Goal: Task Accomplishment & Management: Manage account settings

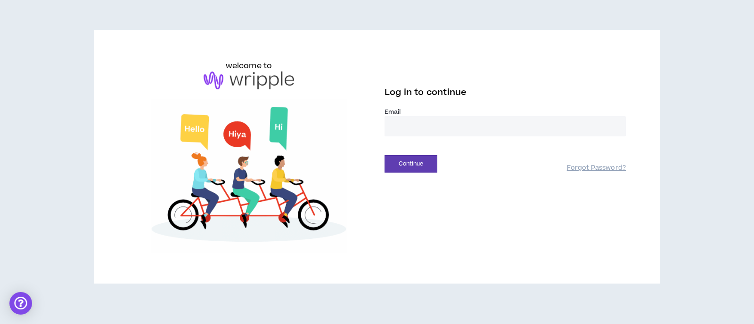
click at [405, 127] on input "email" at bounding box center [504, 126] width 241 height 20
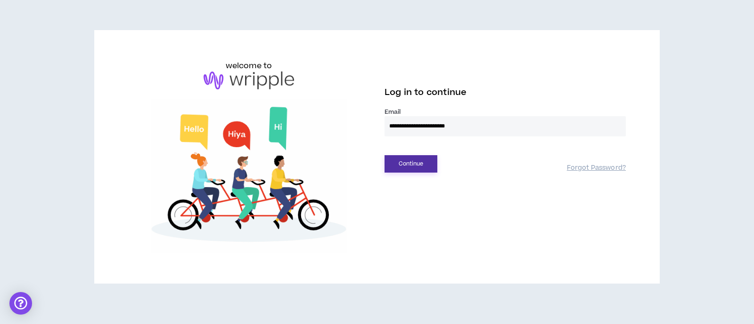
type input "**********"
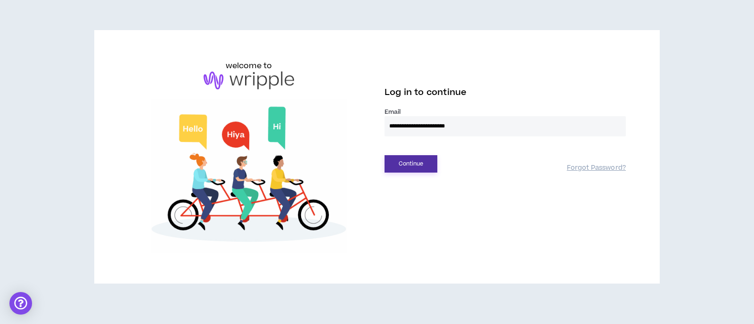
click at [401, 162] on button "Continue" at bounding box center [410, 163] width 53 height 17
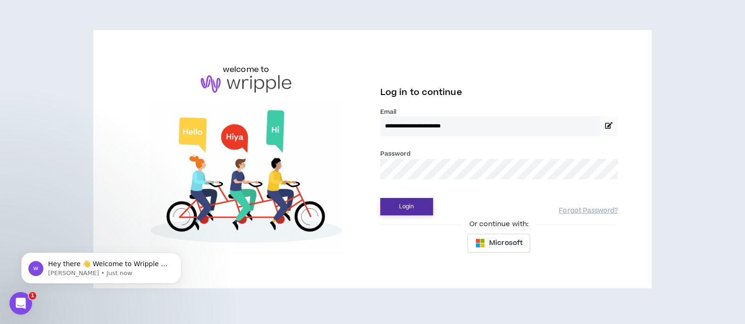
click at [394, 214] on button "Login" at bounding box center [406, 206] width 53 height 17
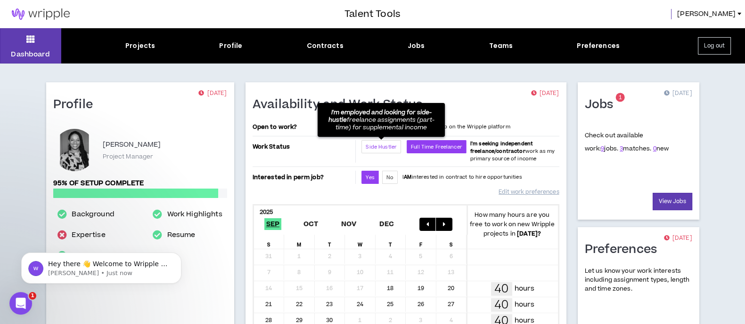
click at [375, 146] on span "Side Hustler" at bounding box center [380, 147] width 31 height 7
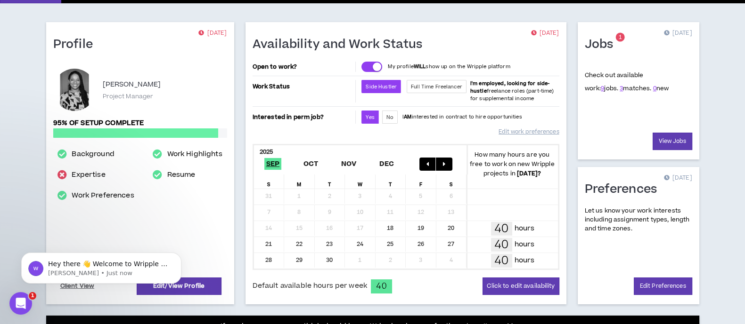
scroll to position [62, 0]
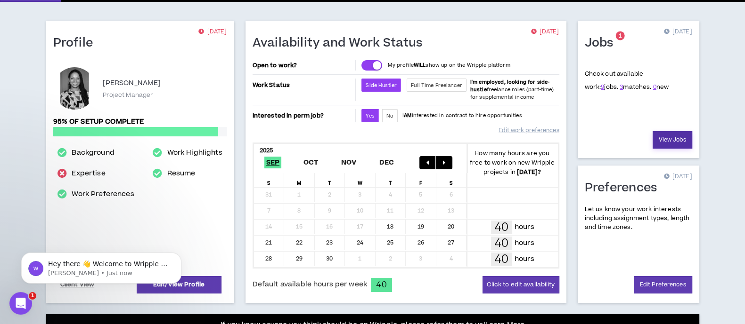
click at [671, 140] on link "View Jobs" at bounding box center [672, 139] width 40 height 17
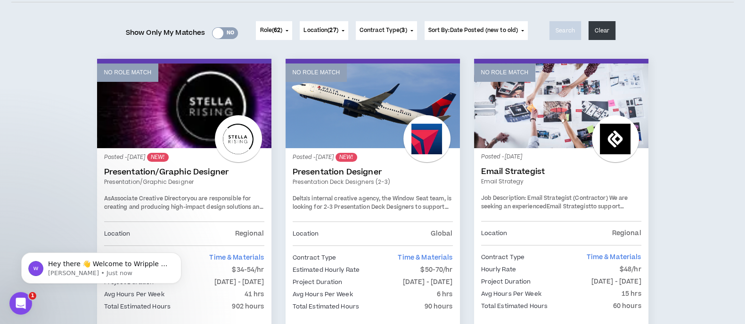
scroll to position [128, 0]
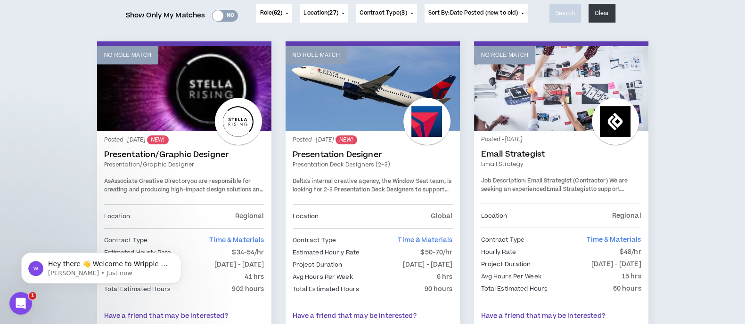
click at [219, 10] on div "Yes No" at bounding box center [225, 16] width 26 height 12
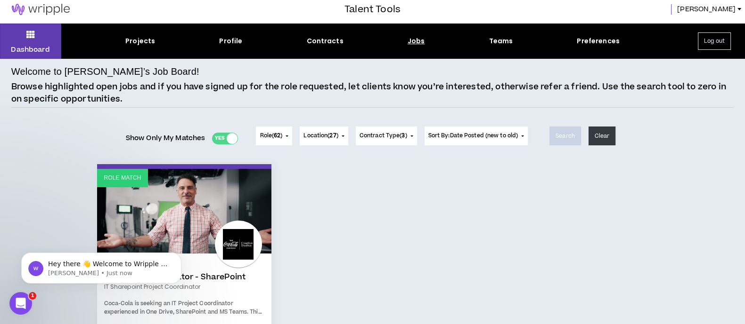
scroll to position [0, 0]
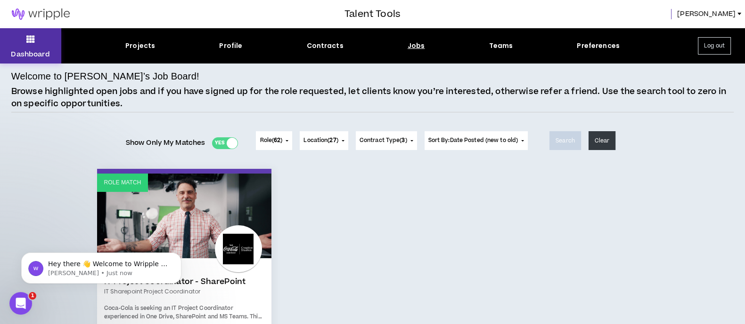
click at [32, 49] on button "Dashboard" at bounding box center [30, 45] width 61 height 35
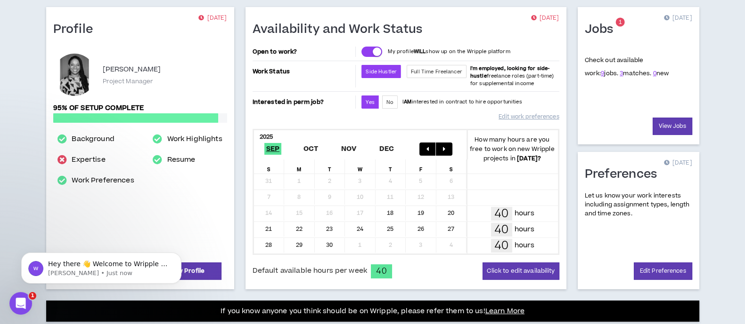
scroll to position [80, 0]
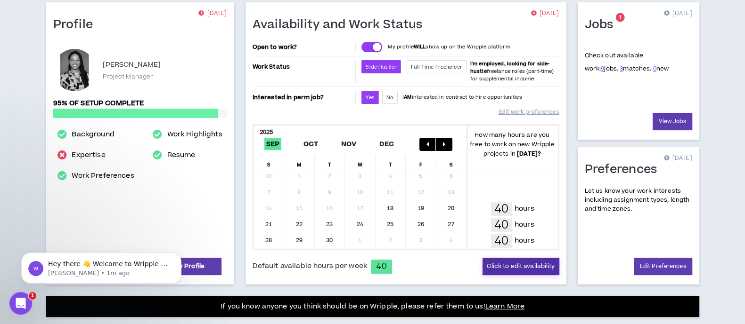
click at [510, 265] on button "Click to edit availability" at bounding box center [520, 266] width 76 height 17
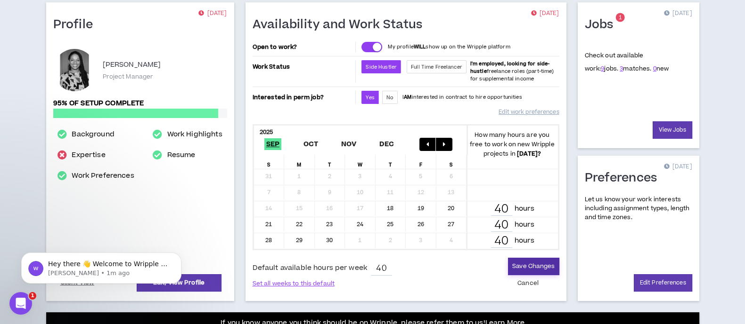
click at [535, 262] on button "Save Changes" at bounding box center [533, 266] width 51 height 17
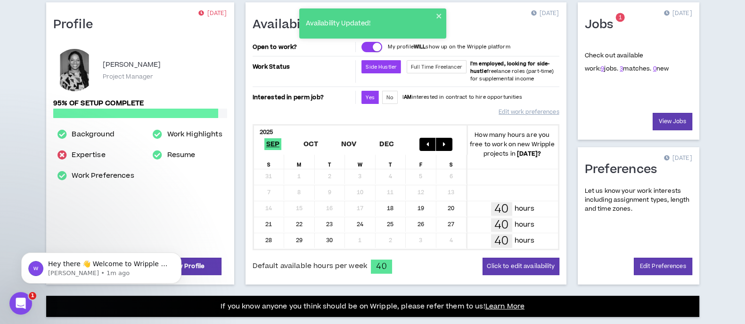
click at [511, 274] on div "Availability and Work Status [DATE] Open to work? My profile WILL show up on th…" at bounding box center [405, 143] width 321 height 283
click at [510, 268] on button "Click to edit availability" at bounding box center [520, 266] width 76 height 17
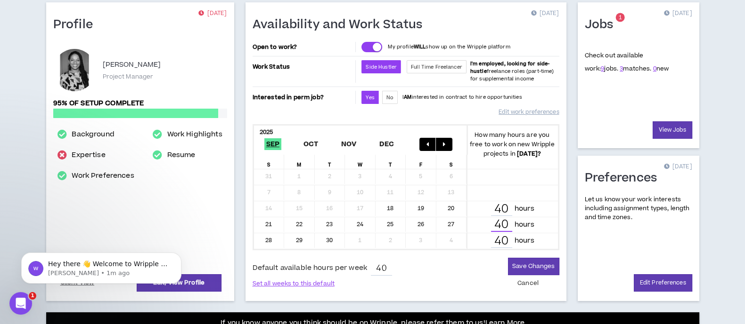
click at [504, 219] on input "40" at bounding box center [501, 226] width 21 height 14
click at [510, 206] on input "40" at bounding box center [501, 210] width 21 height 14
type input "4"
type input "10"
click at [506, 225] on input "40" at bounding box center [501, 226] width 21 height 14
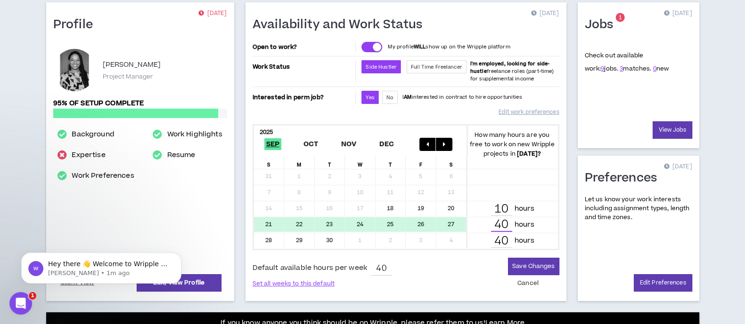
type input "4"
type input "20"
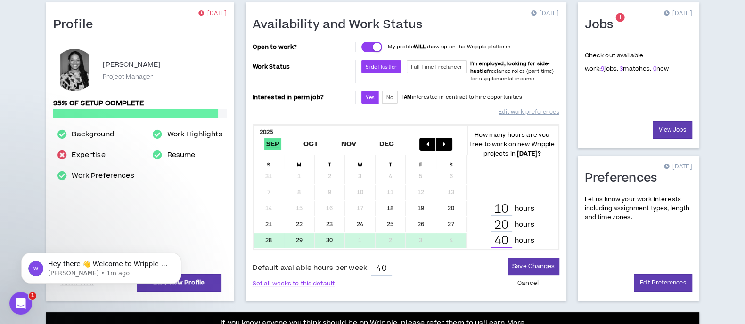
click at [505, 236] on input "40" at bounding box center [501, 242] width 21 height 14
type input "4"
type input "20"
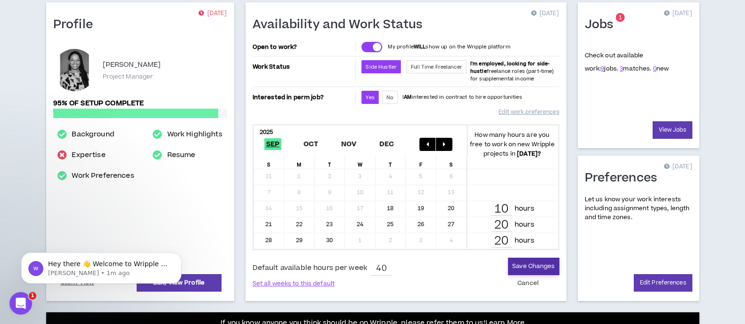
click at [533, 267] on button "Save Changes" at bounding box center [533, 266] width 51 height 17
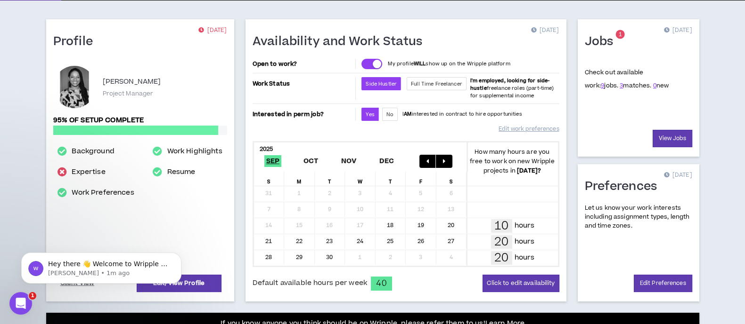
scroll to position [73, 0]
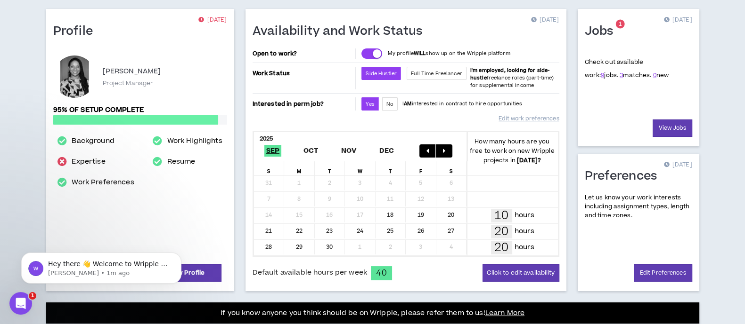
click at [445, 147] on button "button" at bounding box center [444, 151] width 16 height 13
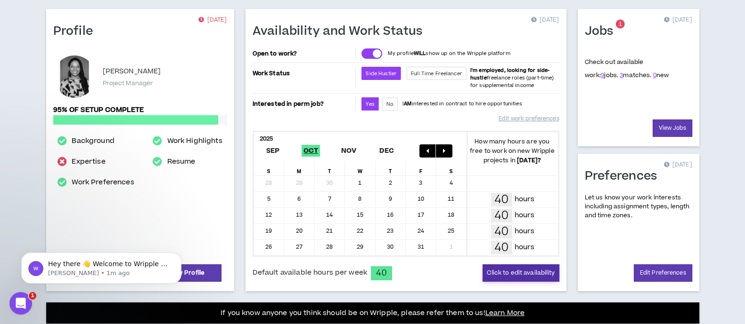
click at [502, 271] on button "Click to edit availability" at bounding box center [520, 273] width 76 height 17
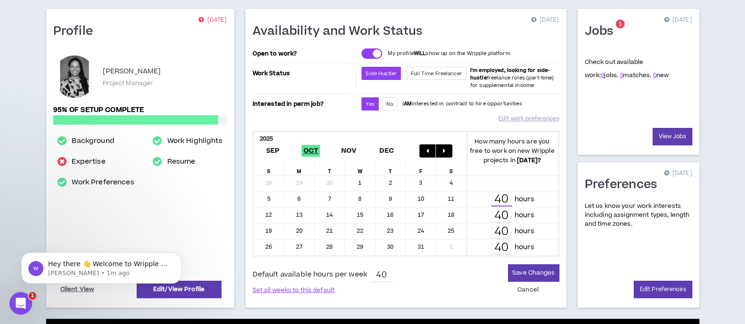
click at [500, 193] on input "40" at bounding box center [501, 200] width 21 height 14
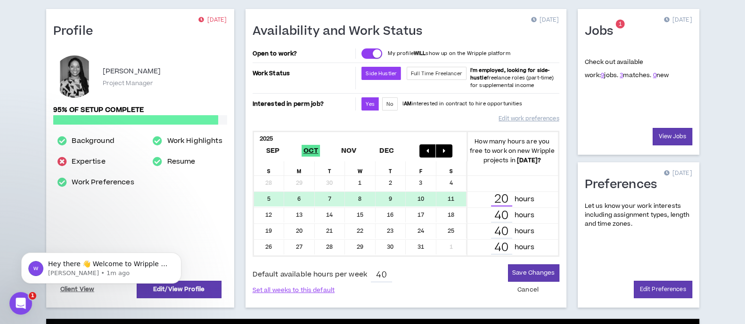
type input "20"
click at [500, 214] on input "40" at bounding box center [501, 216] width 21 height 14
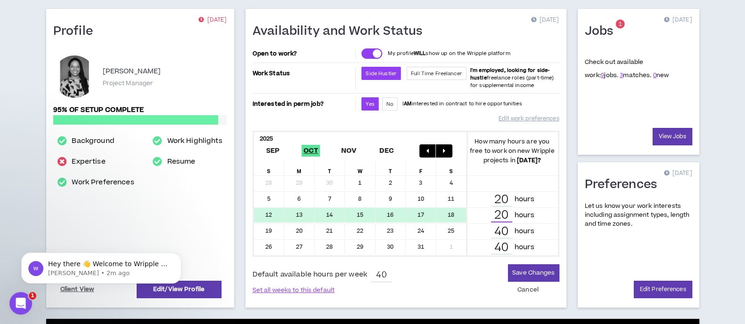
type input "20"
click at [498, 230] on input "40" at bounding box center [501, 232] width 21 height 14
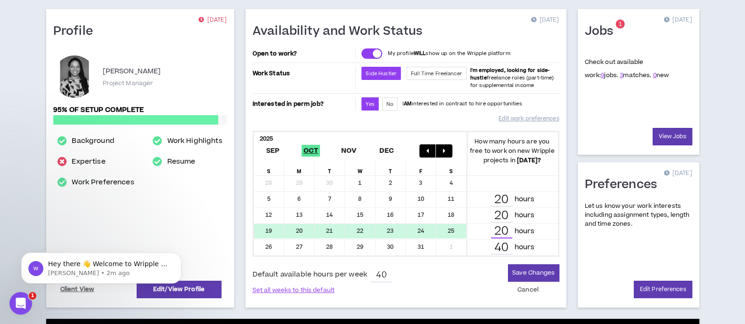
type input "20"
click at [502, 250] on input "40" at bounding box center [501, 248] width 21 height 14
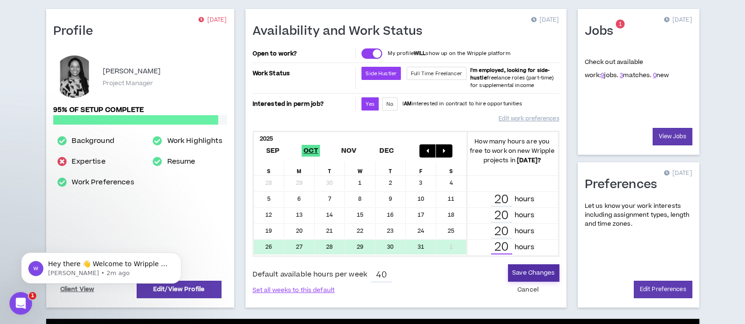
type input "20"
click at [528, 270] on button "Save Changes" at bounding box center [533, 273] width 51 height 17
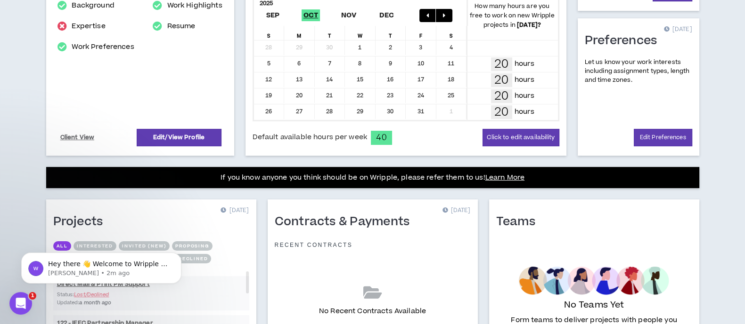
scroll to position [201, 0]
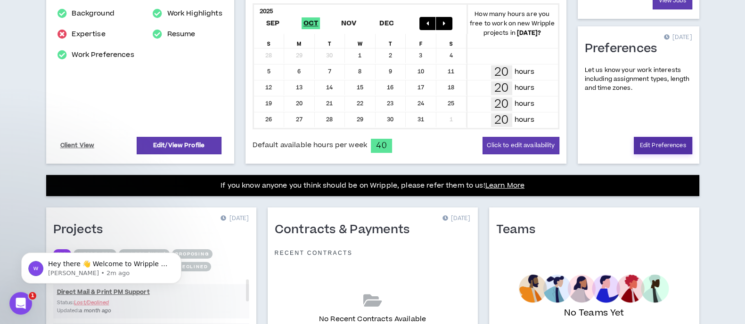
click at [655, 143] on link "Edit Preferences" at bounding box center [662, 145] width 58 height 17
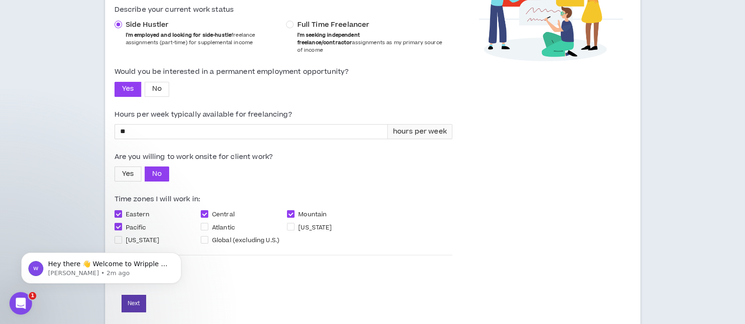
scroll to position [172, 0]
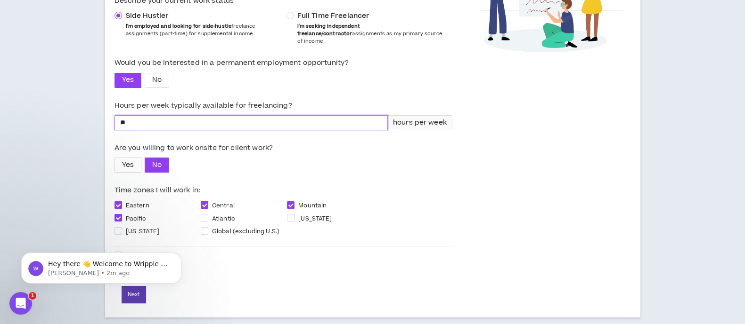
drag, startPoint x: 140, startPoint y: 116, endPoint x: 115, endPoint y: 116, distance: 25.0
click at [115, 116] on input "**" at bounding box center [251, 123] width 272 height 14
type input "**"
click at [224, 161] on div "Yes No" at bounding box center [283, 165] width 338 height 15
click at [134, 288] on body "Hey there 👋 Welcome to Wripple 🙌 Take a look around! If you have any questions,…" at bounding box center [101, 266] width 181 height 58
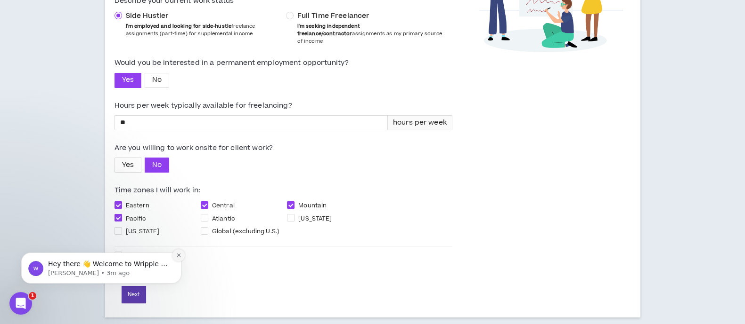
click at [178, 252] on button "Dismiss notification" at bounding box center [178, 256] width 12 height 12
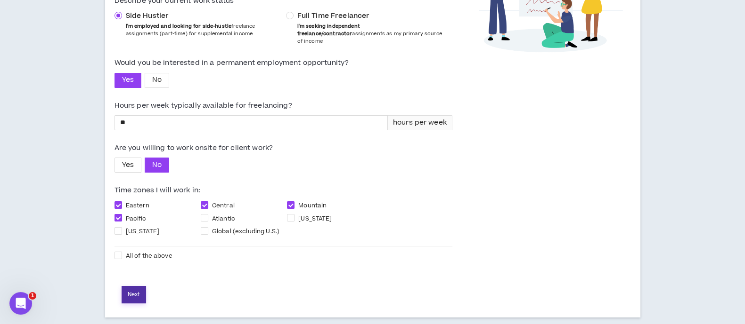
click at [129, 286] on button "Next" at bounding box center [134, 294] width 24 height 17
select select "*"
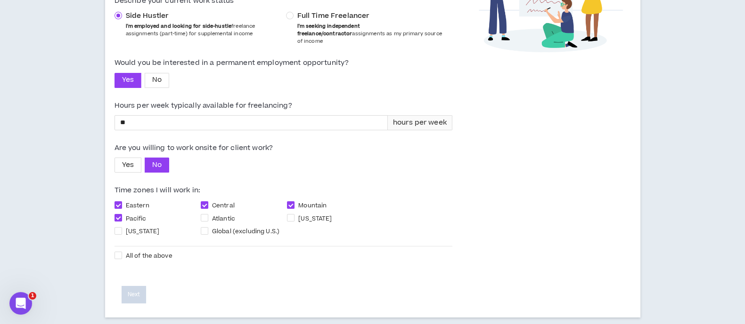
select select "*"
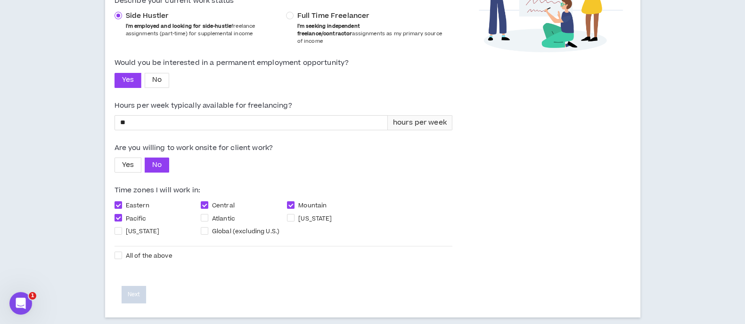
select select "*"
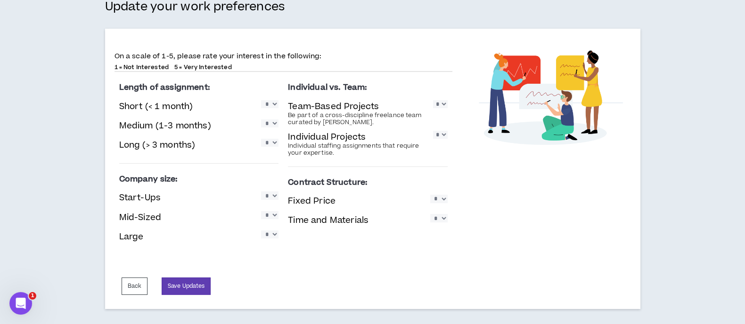
scroll to position [78, 0]
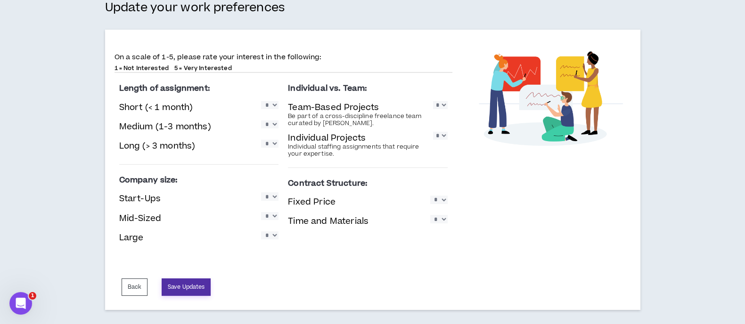
click at [185, 284] on button "Save Updates" at bounding box center [186, 287] width 49 height 17
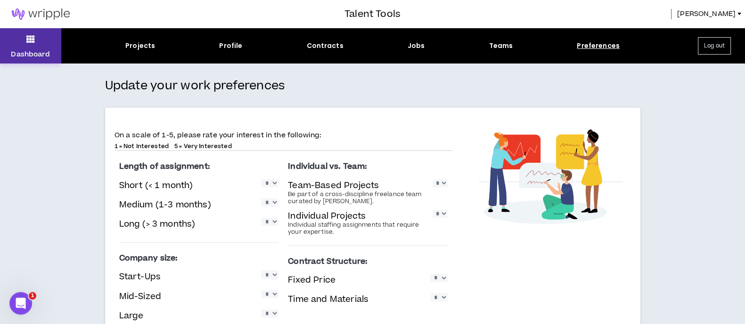
click at [24, 43] on button "Dashboard" at bounding box center [30, 45] width 61 height 35
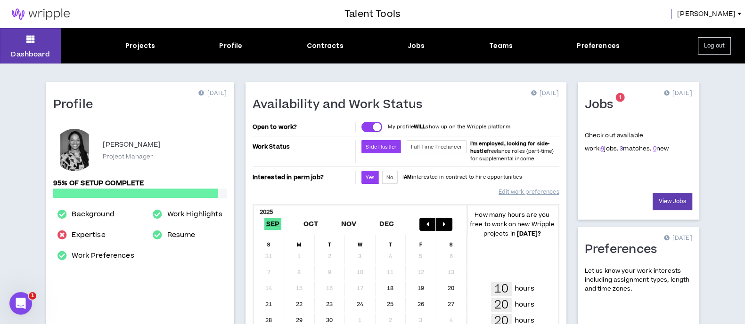
click at [619, 149] on link "3" at bounding box center [620, 149] width 3 height 8
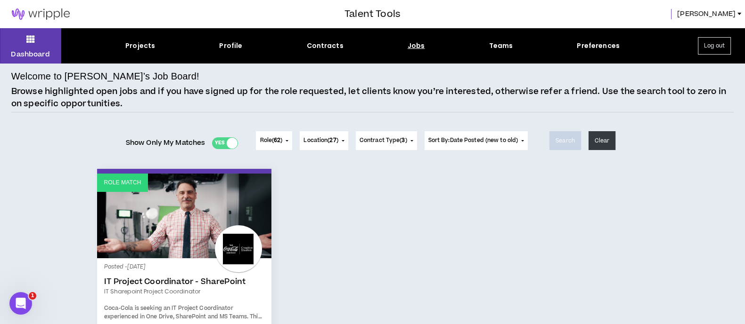
click at [223, 140] on div "Yes No" at bounding box center [225, 144] width 26 height 12
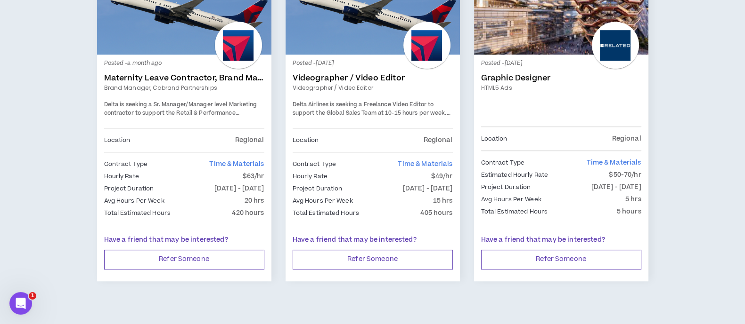
scroll to position [903, 0]
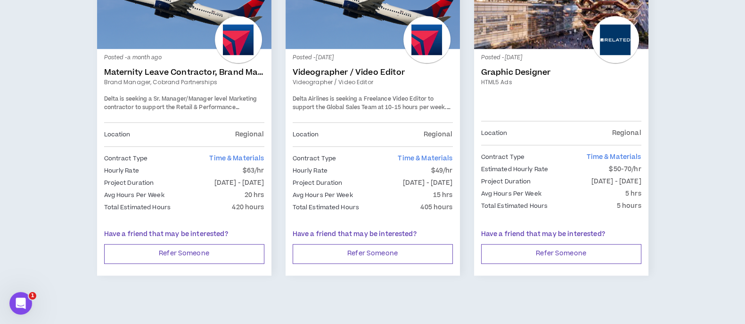
click at [168, 71] on link "Maternity Leave Contractor, Brand Marketing Manager (Cobrand Partnerships)" at bounding box center [184, 72] width 160 height 9
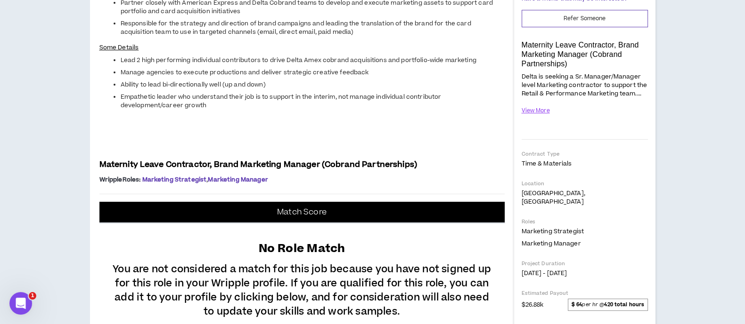
scroll to position [162, 0]
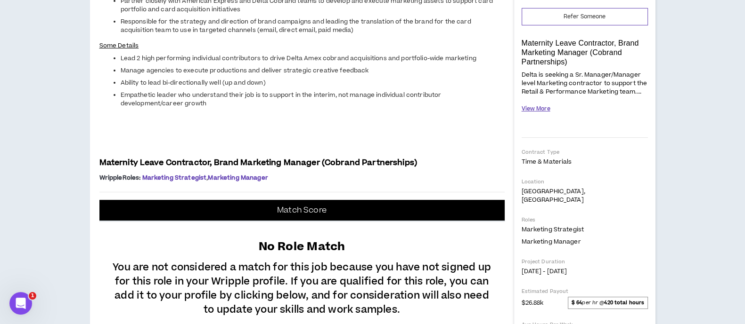
click at [537, 106] on button "View More" at bounding box center [535, 109] width 29 height 16
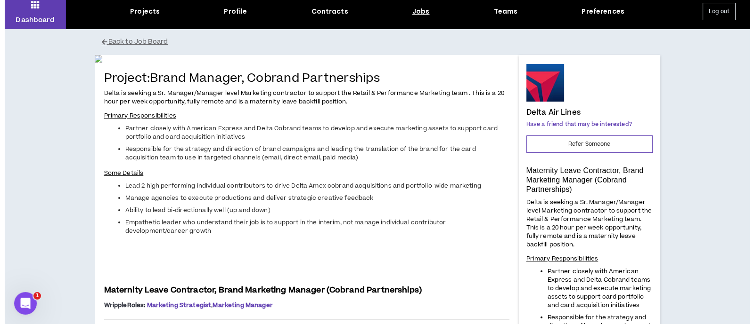
scroll to position [0, 0]
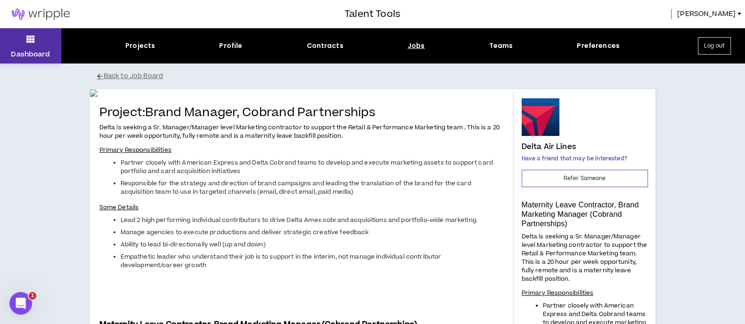
click at [27, 45] on icon at bounding box center [30, 38] width 8 height 13
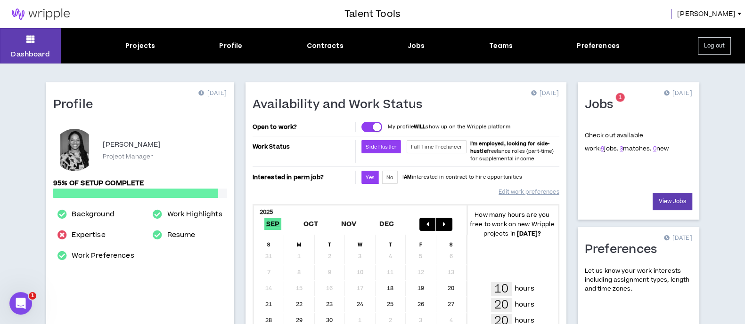
click at [713, 48] on button "Log out" at bounding box center [713, 45] width 33 height 17
